Goal: Task Accomplishment & Management: Use online tool/utility

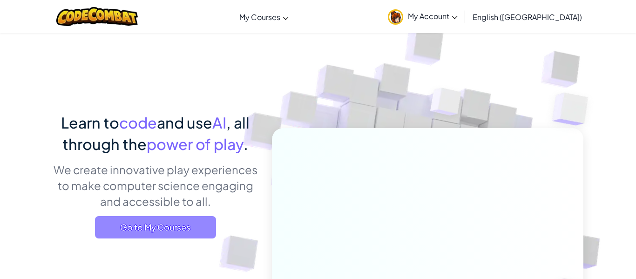
click at [178, 221] on span "Go to My Courses" at bounding box center [155, 227] width 121 height 22
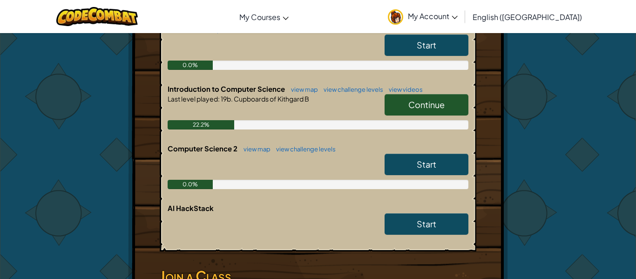
scroll to position [243, 0]
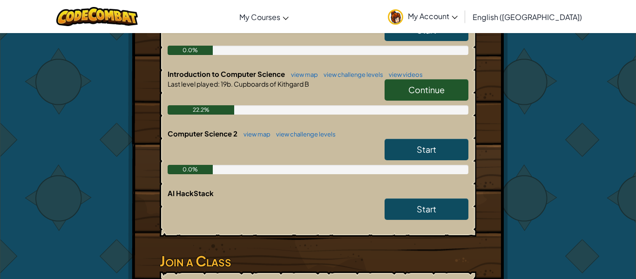
click at [400, 148] on link "Start" at bounding box center [427, 149] width 84 height 21
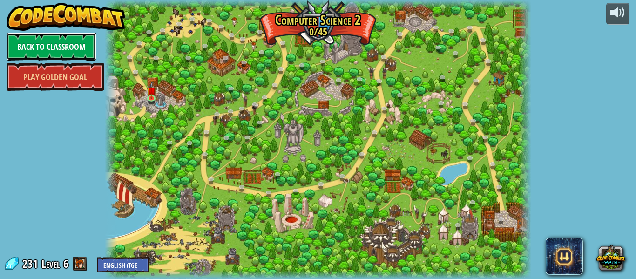
click at [65, 48] on link "Back to Classroom" at bounding box center [52, 47] width 90 height 28
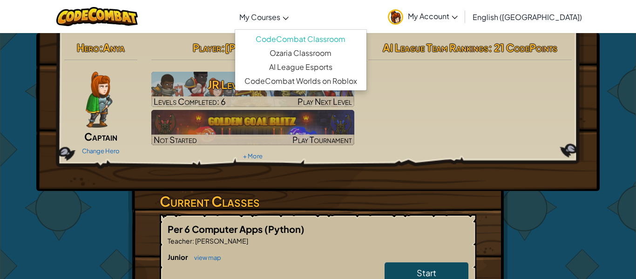
click at [289, 18] on icon at bounding box center [286, 18] width 6 height 3
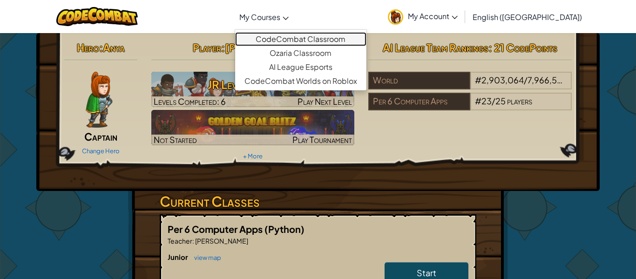
click at [319, 41] on link "CodeCombat Classroom" at bounding box center [300, 39] width 131 height 14
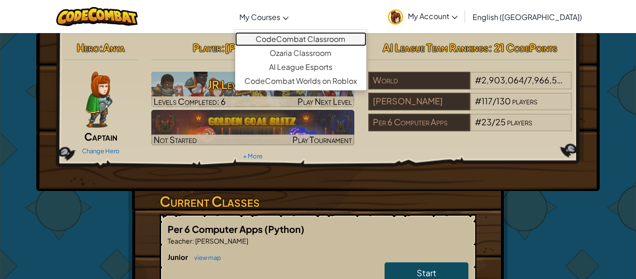
click at [322, 38] on link "CodeCombat Classroom" at bounding box center [300, 39] width 131 height 14
click at [312, 38] on link "CodeCombat Classroom" at bounding box center [300, 39] width 131 height 14
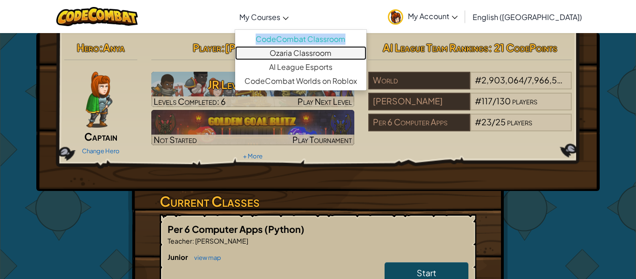
click at [295, 48] on link "Ozaria Classroom" at bounding box center [300, 53] width 131 height 14
